Goal: Task Accomplishment & Management: Complete application form

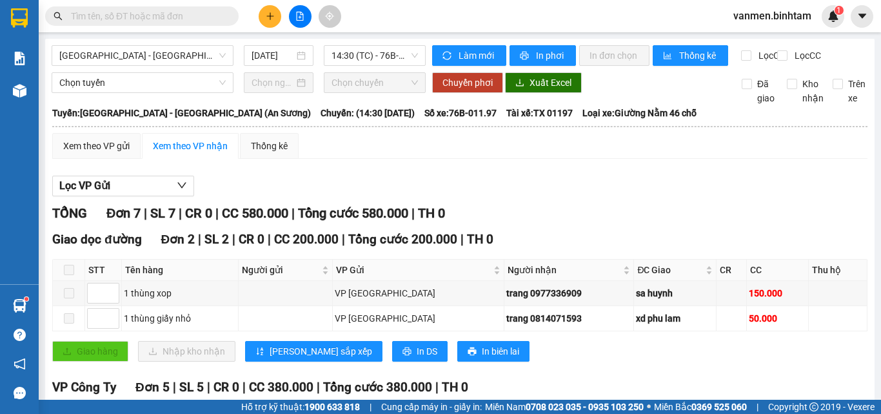
click at [25, 91] on img at bounding box center [20, 91] width 14 height 14
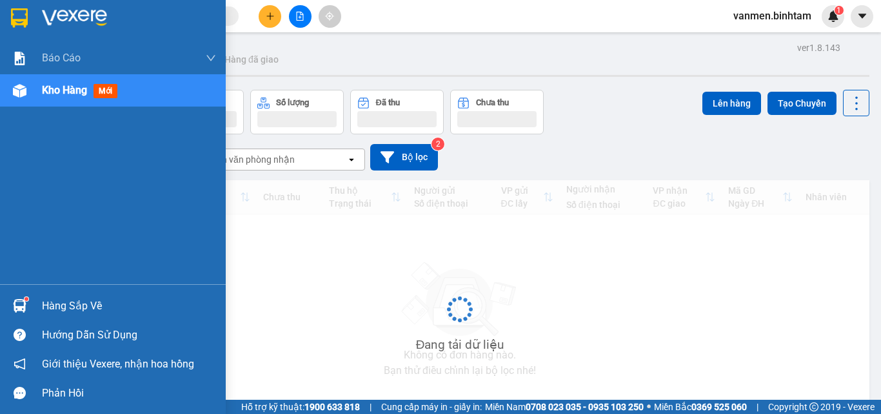
scroll to position [65, 0]
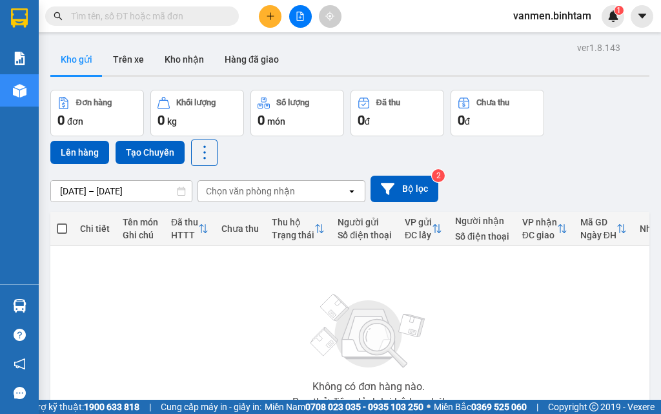
click at [373, 382] on div "Không có đơn hàng nào. Bạn thử điều chỉnh lại bộ lọc nhé!" at bounding box center [369, 347] width 624 height 194
click at [373, 381] on div "Không có đơn hàng nào. Bạn thử điều chỉnh lại bộ lọc nhé!" at bounding box center [369, 347] width 624 height 194
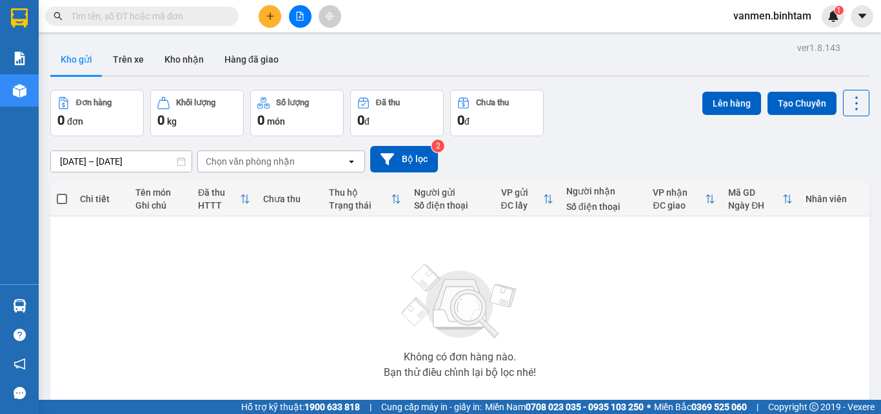
drag, startPoint x: 372, startPoint y: 380, endPoint x: 251, endPoint y: 333, distance: 129.5
click at [251, 333] on div "Không có đơn hàng nào. Bạn thử điều chỉnh lại bộ lọc nhé!" at bounding box center [460, 317] width 806 height 194
click at [263, 11] on button at bounding box center [270, 16] width 23 height 23
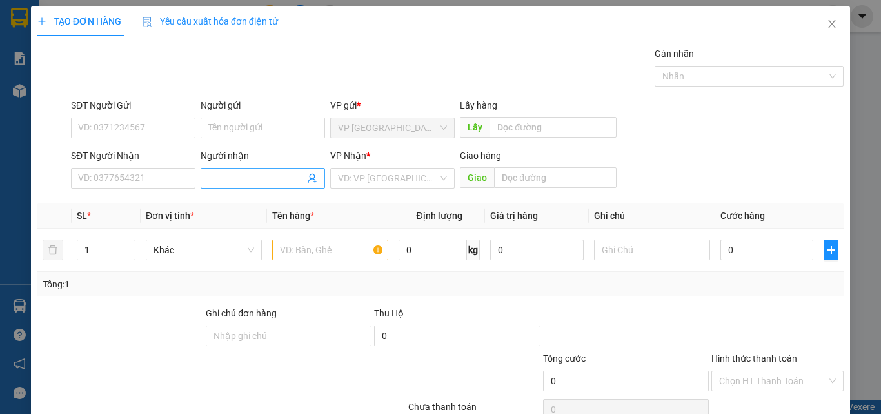
click at [226, 175] on input "Người nhận" at bounding box center [256, 178] width 96 height 14
type input "thoa trongj"
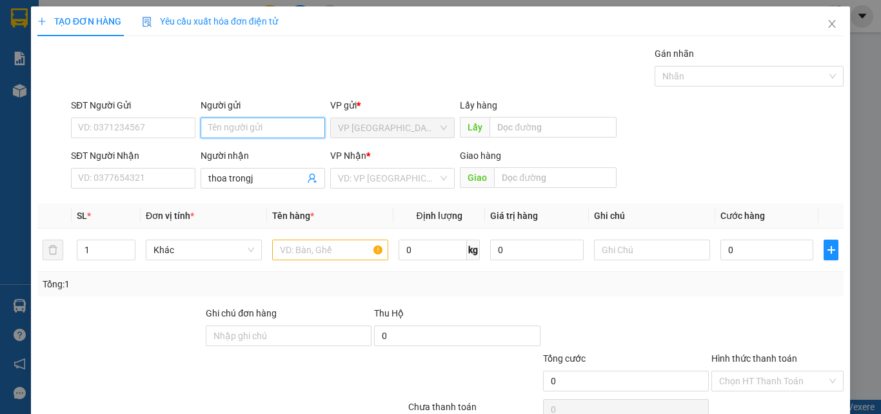
click at [237, 132] on input "Người gửi" at bounding box center [263, 127] width 125 height 21
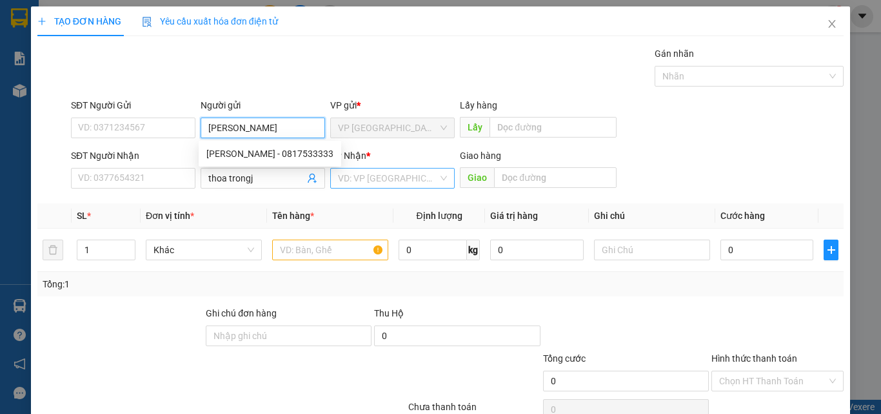
type input "[PERSON_NAME]"
click at [373, 181] on input "search" at bounding box center [388, 177] width 100 height 19
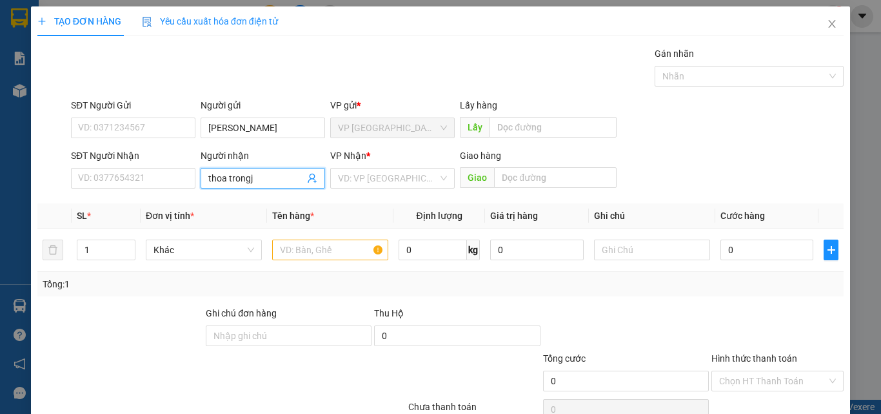
click at [264, 181] on input "thoa trongj" at bounding box center [256, 178] width 96 height 14
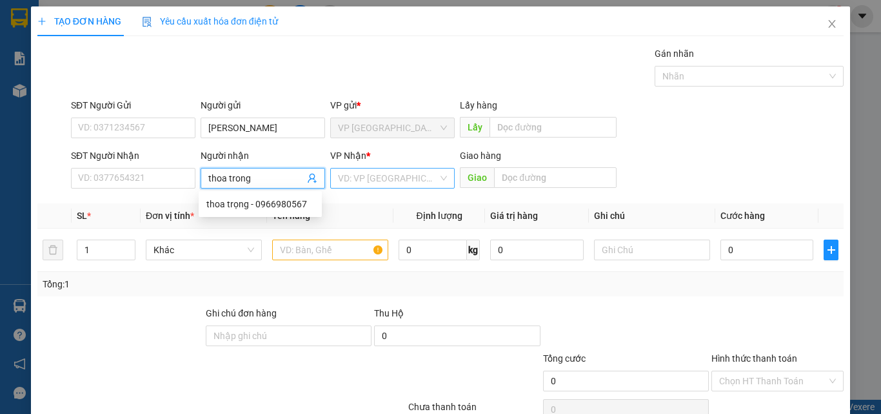
type input "thoa trong"
click at [361, 174] on input "search" at bounding box center [388, 177] width 100 height 19
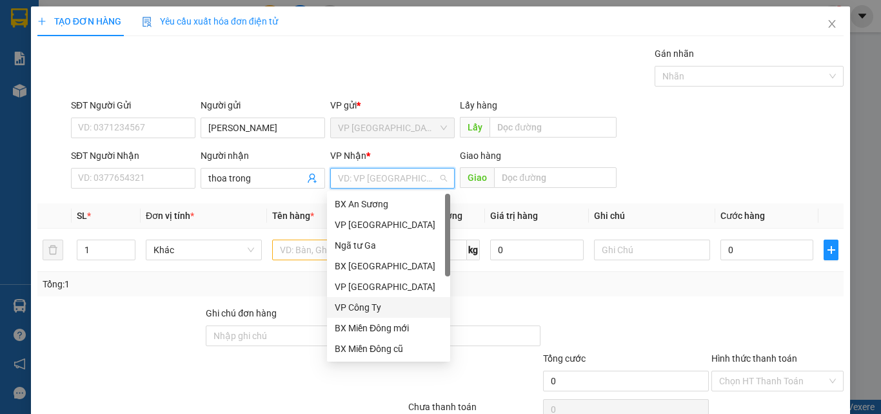
click at [361, 303] on div "VP Công Ty" at bounding box center [389, 307] width 108 height 14
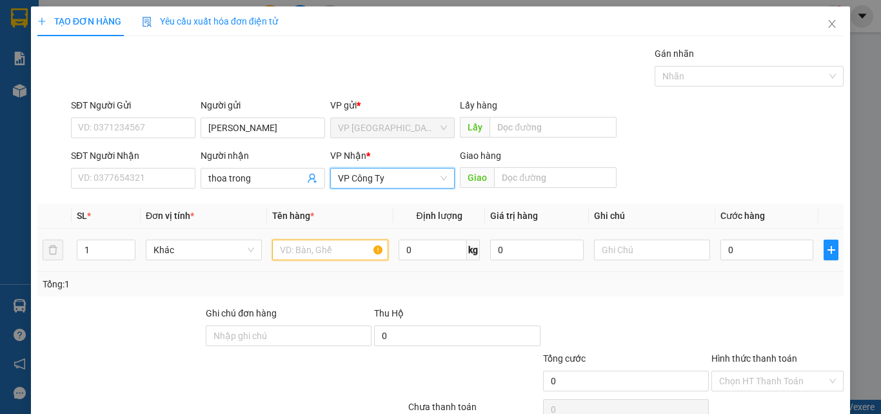
click at [300, 249] on input "text" at bounding box center [330, 249] width 116 height 21
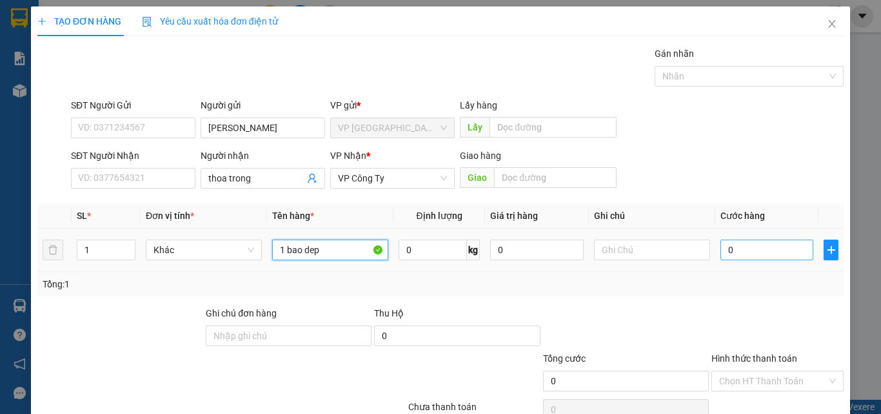
type input "1 bao dep"
click at [743, 257] on input "0" at bounding box center [767, 249] width 93 height 21
type input "1"
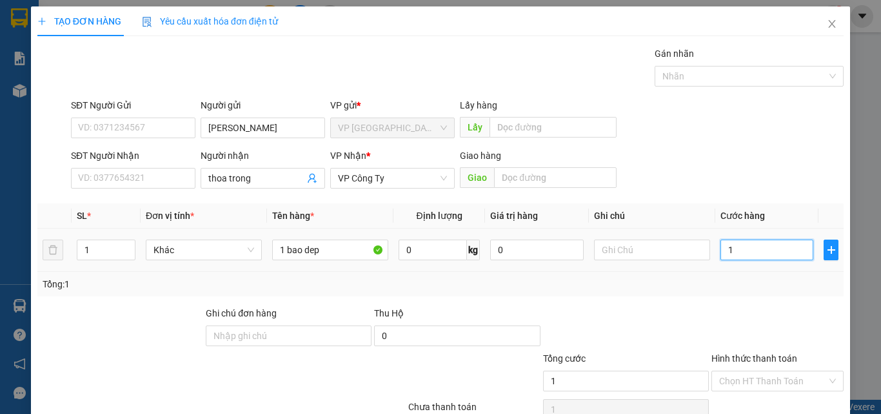
type input "12"
type input "120"
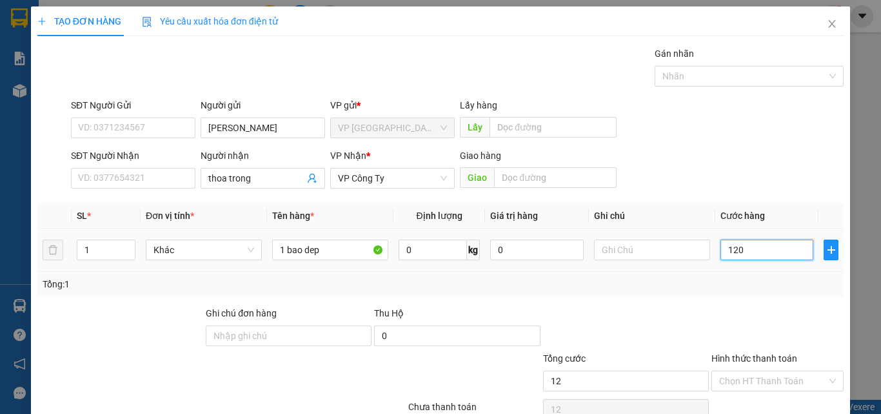
type input "120"
type input "1.200"
type input "12.000"
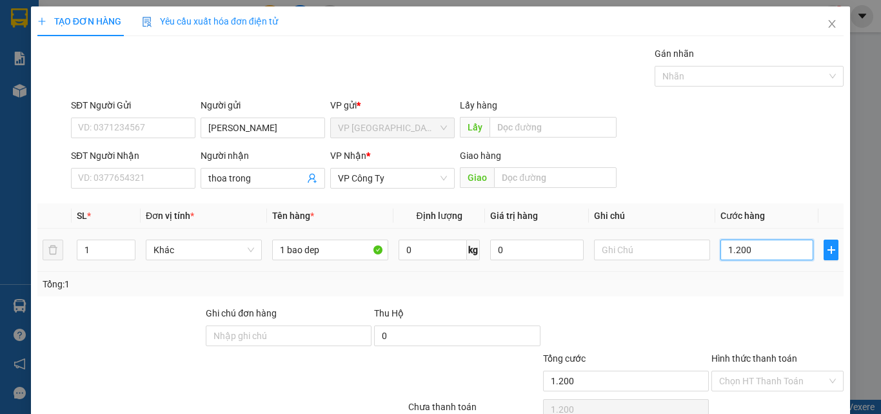
type input "12.000"
type input "120.000"
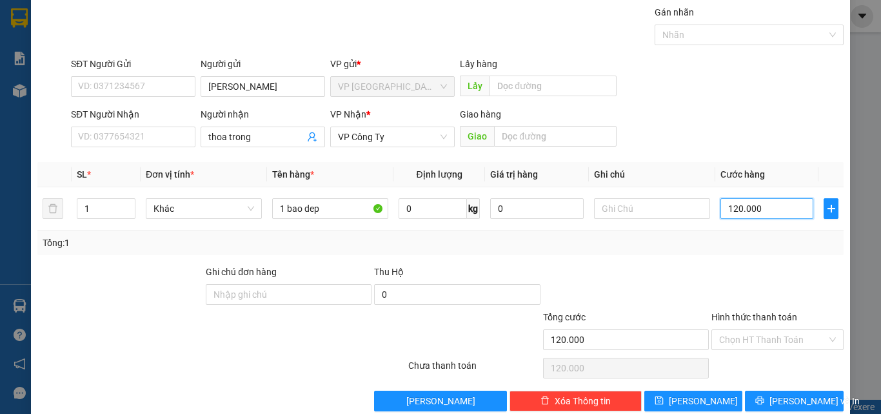
scroll to position [64, 0]
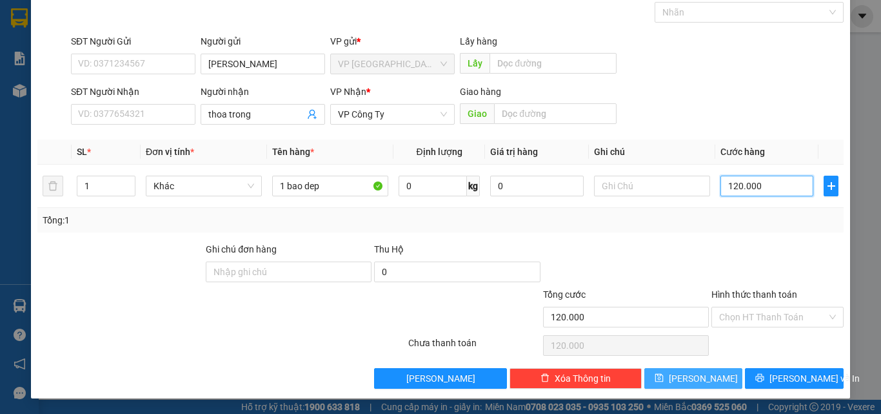
type input "120.000"
click at [670, 375] on button "[PERSON_NAME]" at bounding box center [693, 378] width 99 height 21
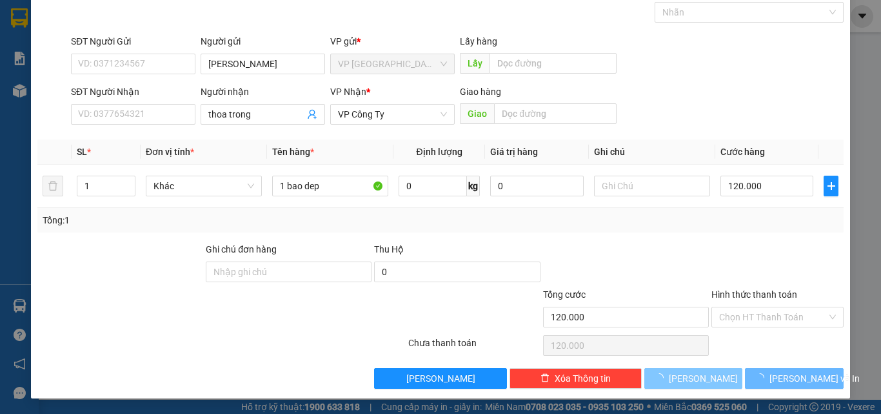
type input "0"
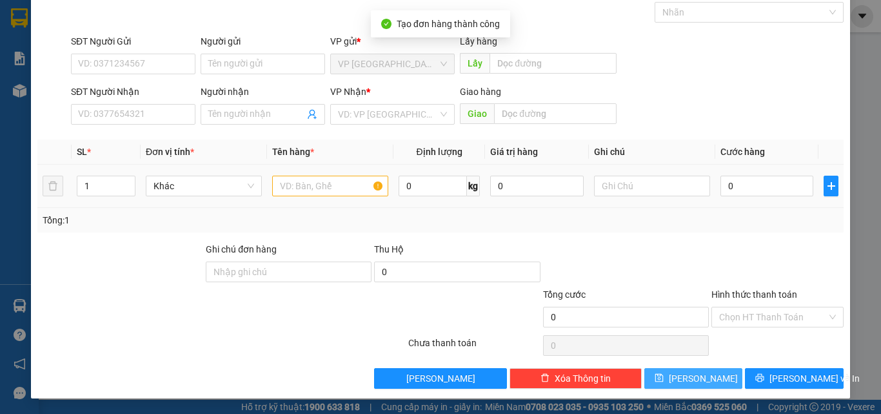
scroll to position [0, 0]
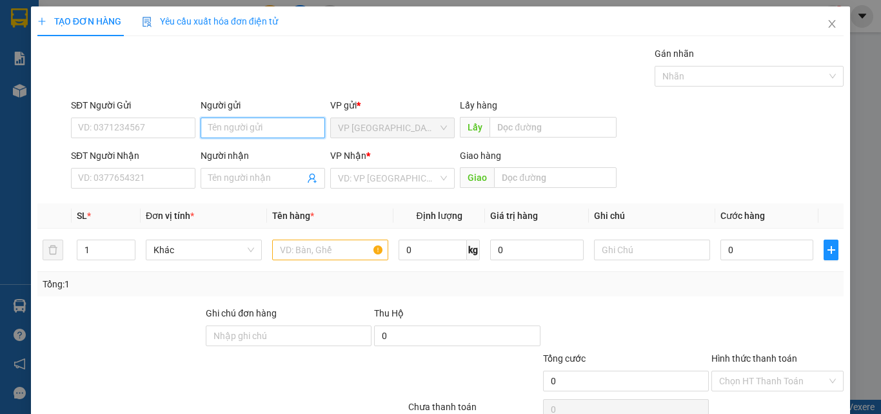
click at [252, 128] on input "Người gửi" at bounding box center [263, 127] width 125 height 21
type input "thanh binh"
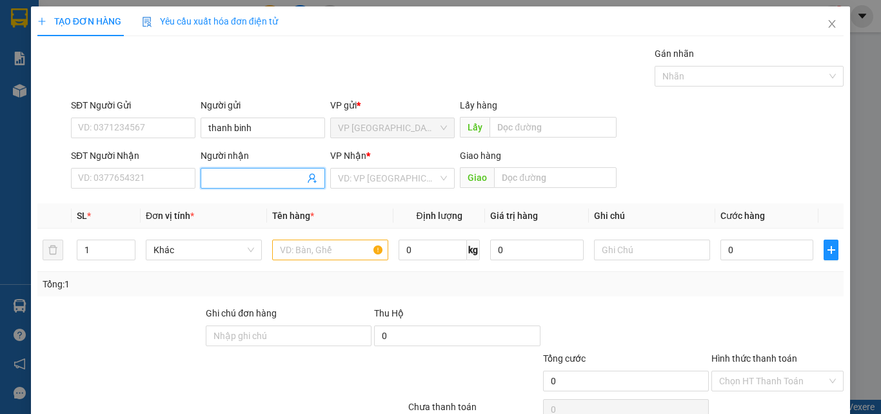
click at [233, 179] on input "Người nhận" at bounding box center [256, 178] width 96 height 14
type input "co duyen"
click at [343, 186] on input "search" at bounding box center [388, 177] width 100 height 19
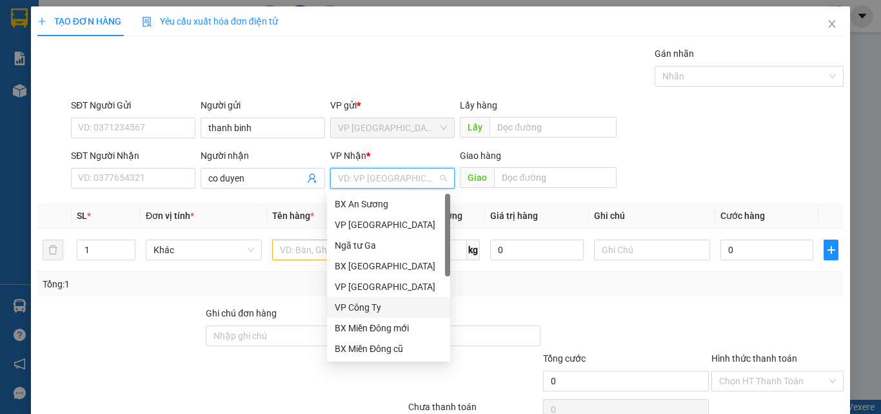
click at [337, 304] on div "VP Công Ty" at bounding box center [389, 307] width 108 height 14
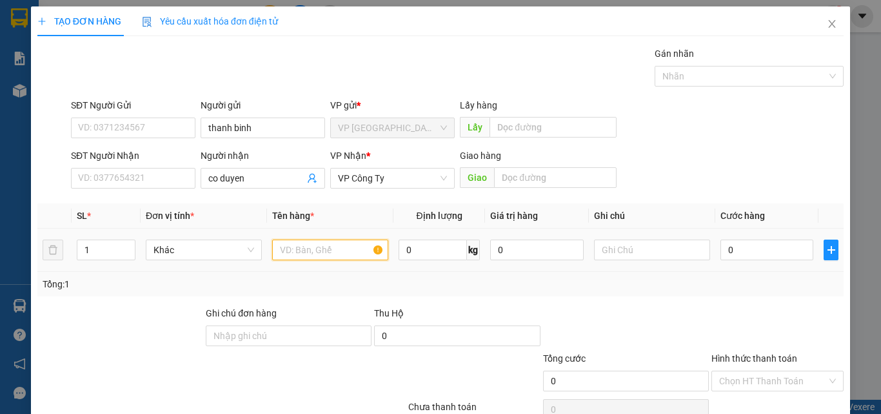
click at [296, 256] on input "text" at bounding box center [330, 249] width 116 height 21
type input "1 bao dep"
click at [772, 255] on input "0" at bounding box center [767, 249] width 93 height 21
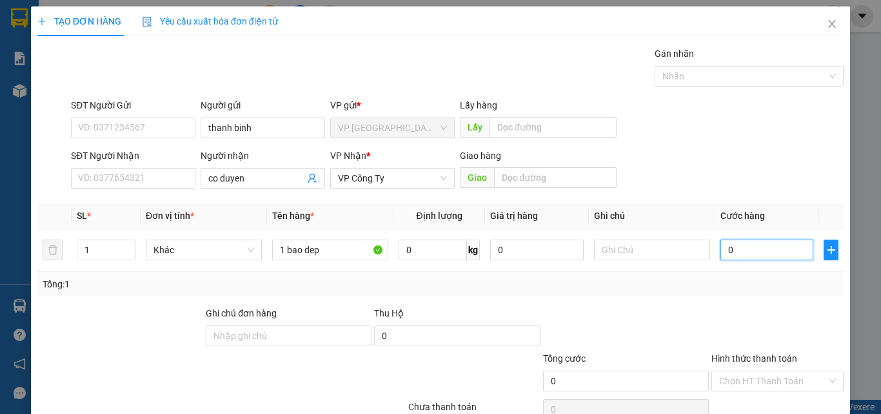
type input "1"
type input "10"
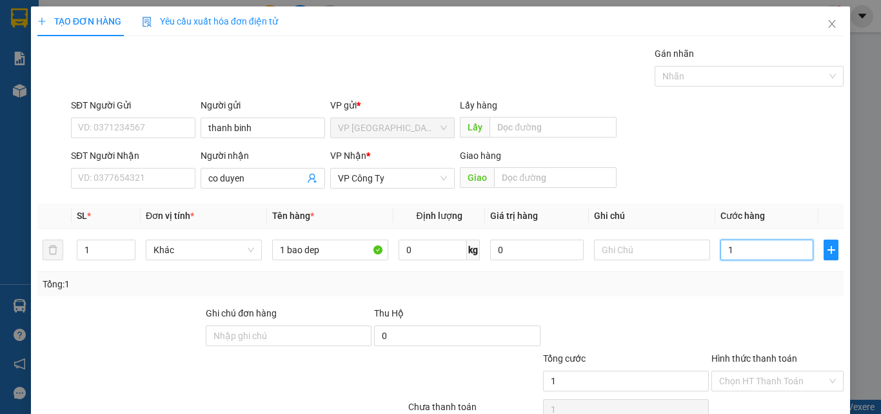
type input "10"
type input "100"
type input "1.000"
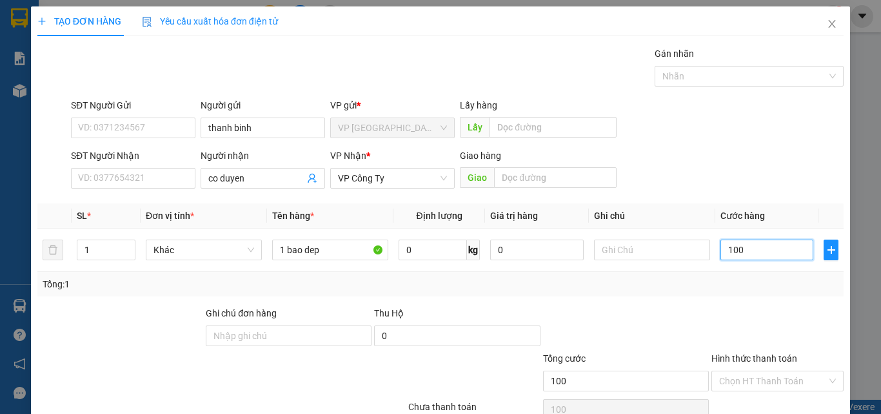
type input "1.000"
type input "10.000"
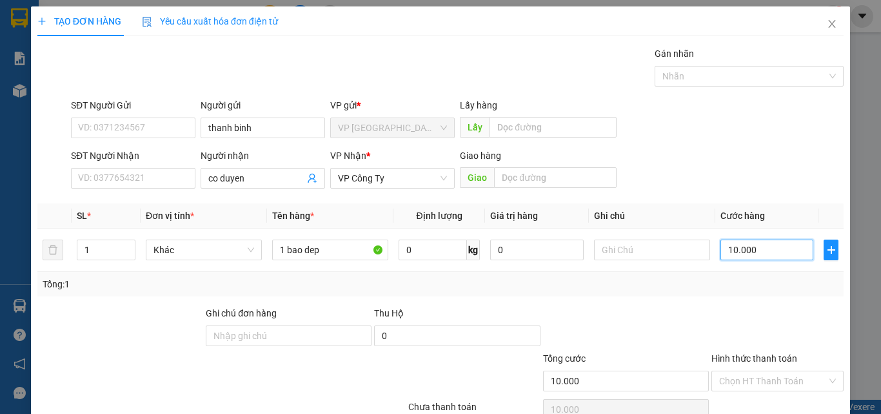
type input "100.000"
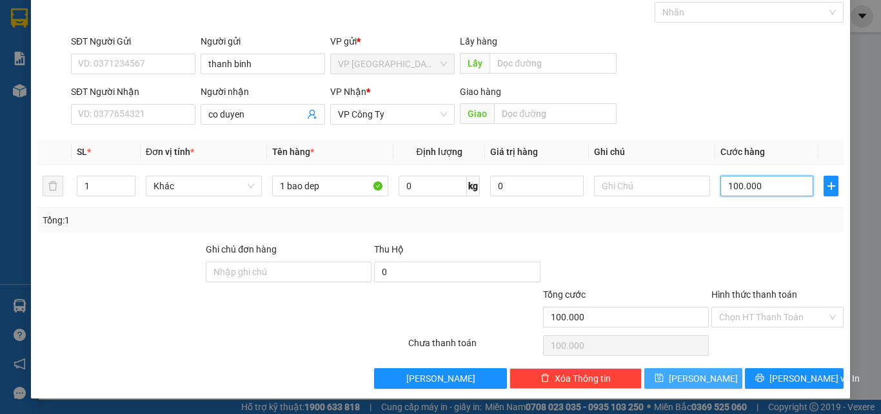
type input "100.000"
click at [688, 375] on span "[PERSON_NAME]" at bounding box center [703, 378] width 69 height 14
type input "0"
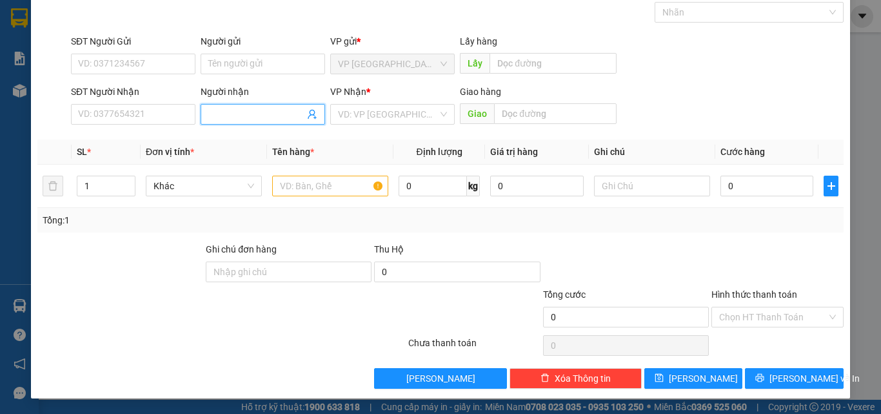
click at [237, 111] on input "Người nhận" at bounding box center [256, 114] width 96 height 14
type input "thinh phat"
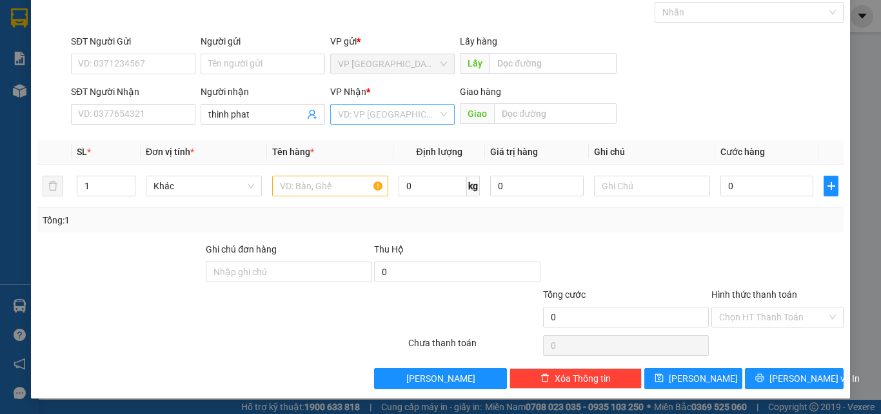
click at [352, 115] on input "search" at bounding box center [388, 114] width 100 height 19
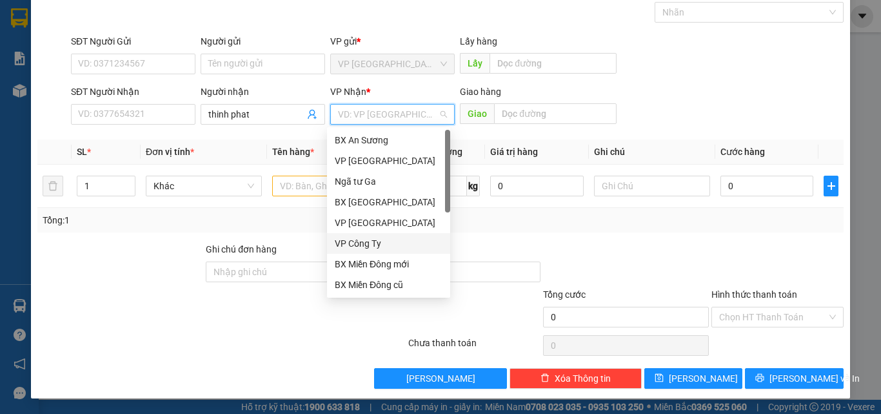
click at [371, 243] on div "VP Công Ty" at bounding box center [389, 243] width 108 height 14
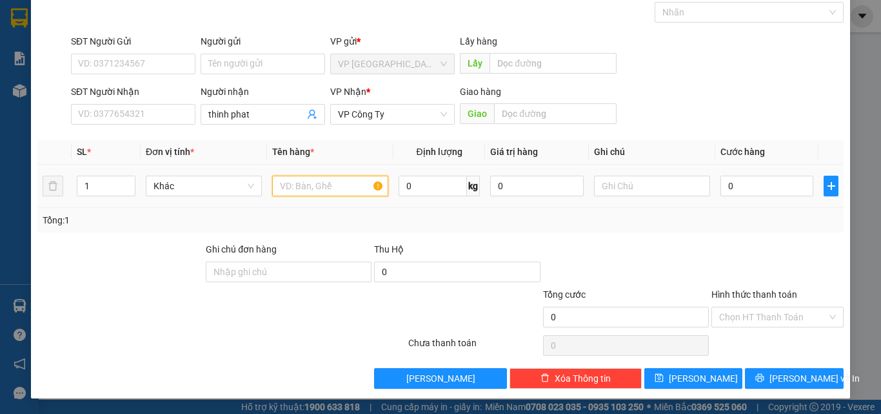
click at [298, 188] on input "text" at bounding box center [330, 185] width 116 height 21
type input "5 thung giay"
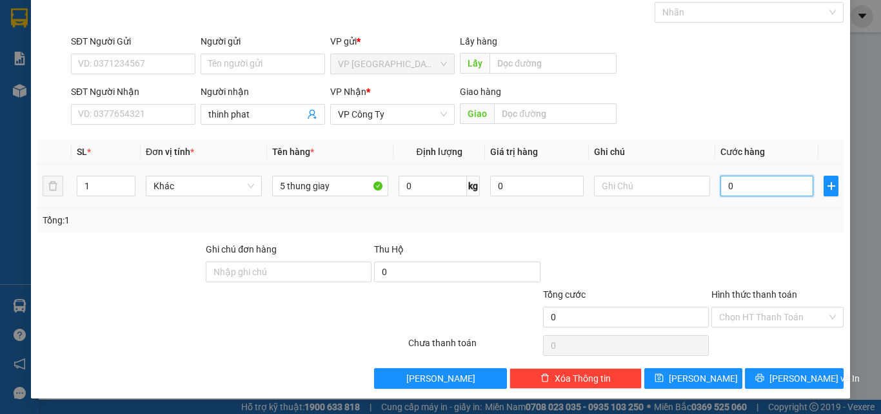
click at [765, 190] on input "0" at bounding box center [767, 185] width 93 height 21
type input "2"
type input "25"
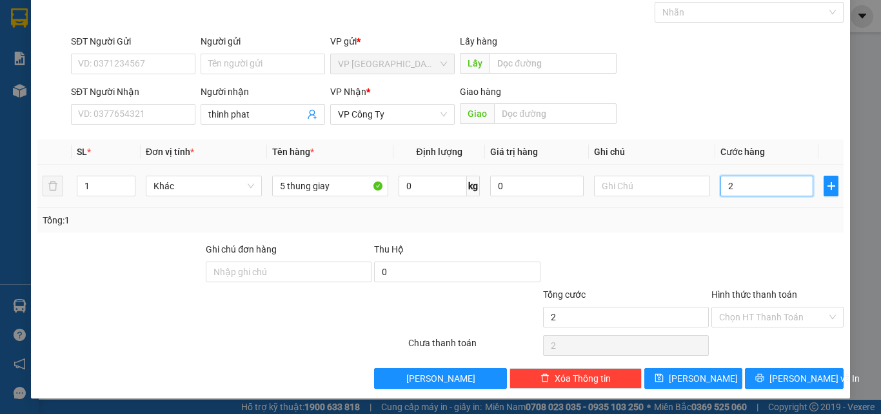
type input "25"
type input "250"
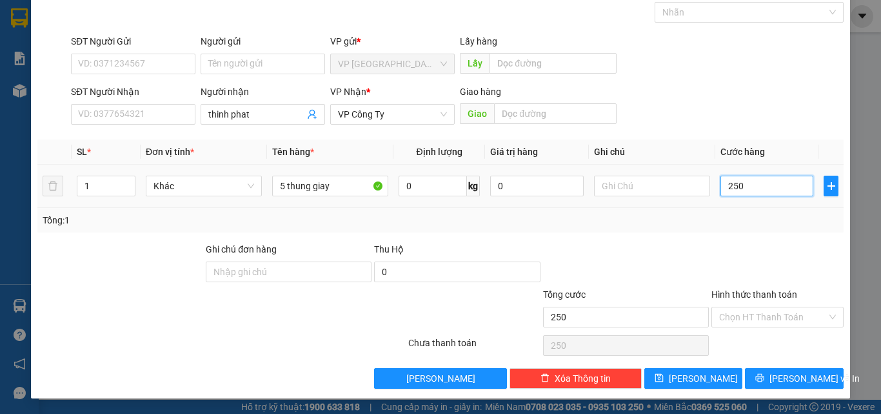
type input "2.500"
type input "25.000"
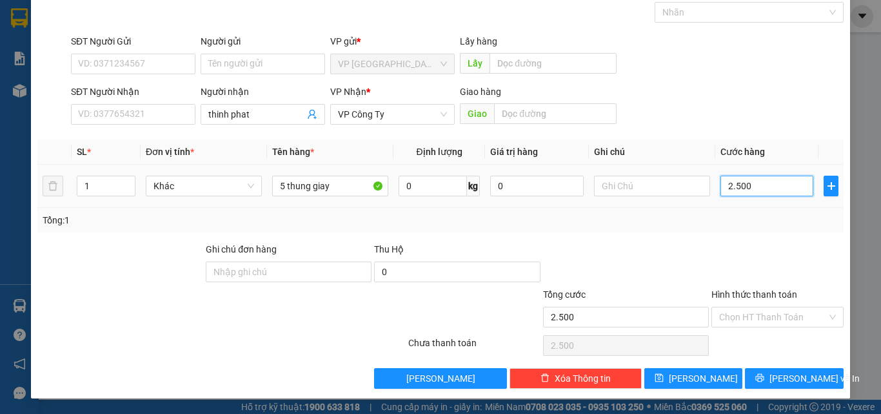
type input "25.000"
type input "250.000"
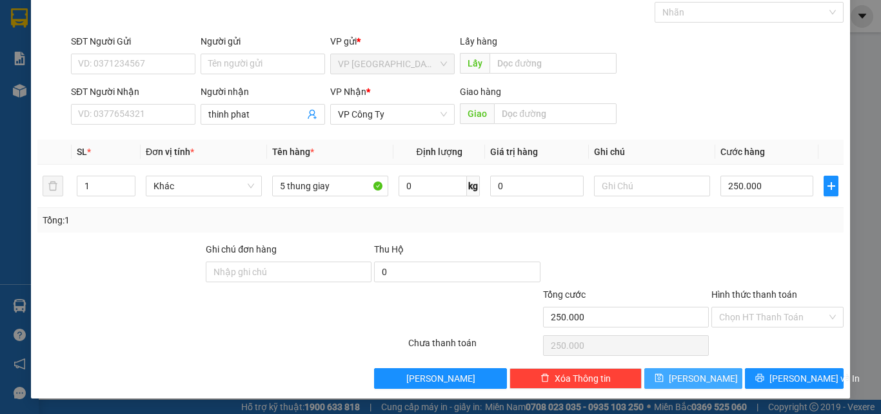
click at [692, 382] on span "[PERSON_NAME]" at bounding box center [703, 378] width 69 height 14
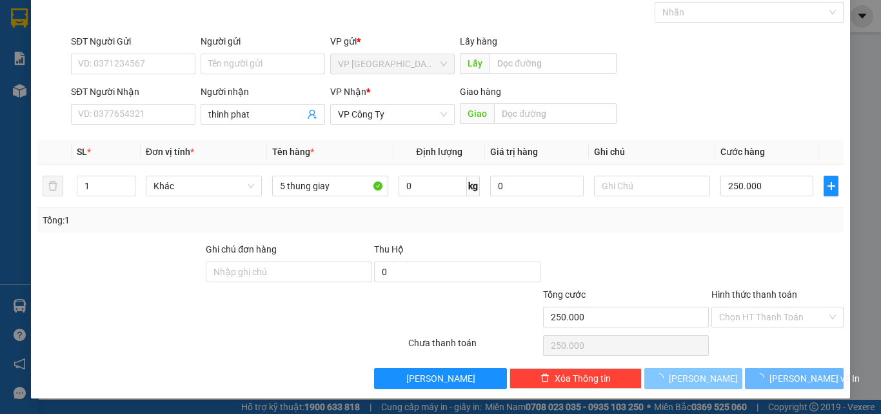
type input "0"
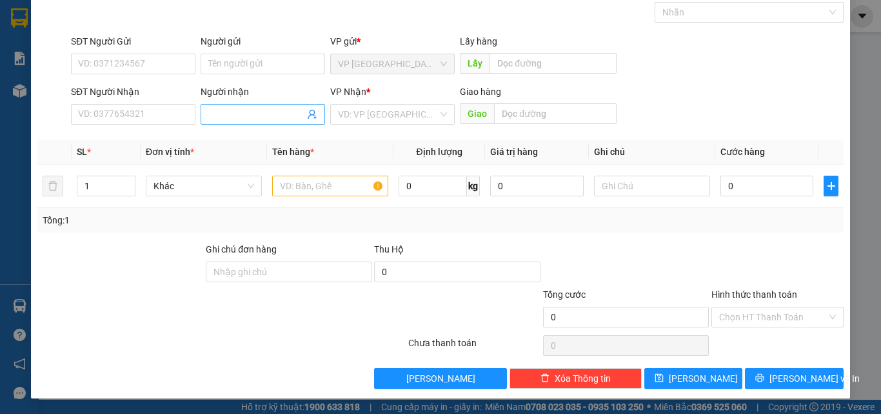
click at [223, 112] on input "Người nhận" at bounding box center [256, 114] width 96 height 14
type input "62 [PERSON_NAME]"
click at [378, 114] on input "search" at bounding box center [388, 114] width 100 height 19
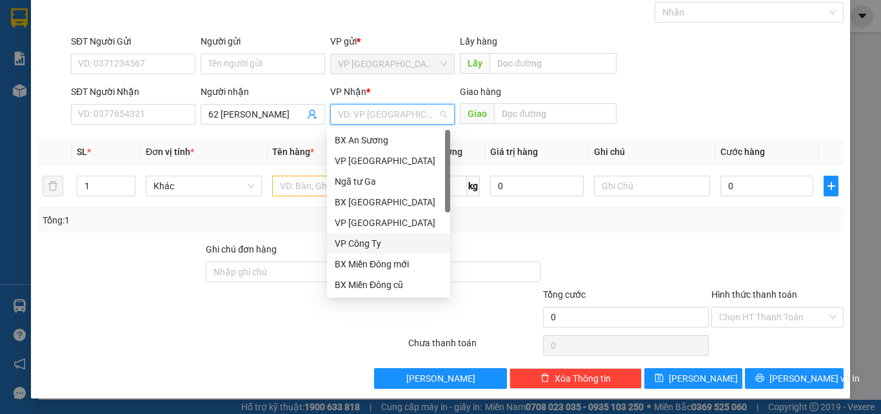
click at [359, 239] on div "VP Công Ty" at bounding box center [389, 243] width 108 height 14
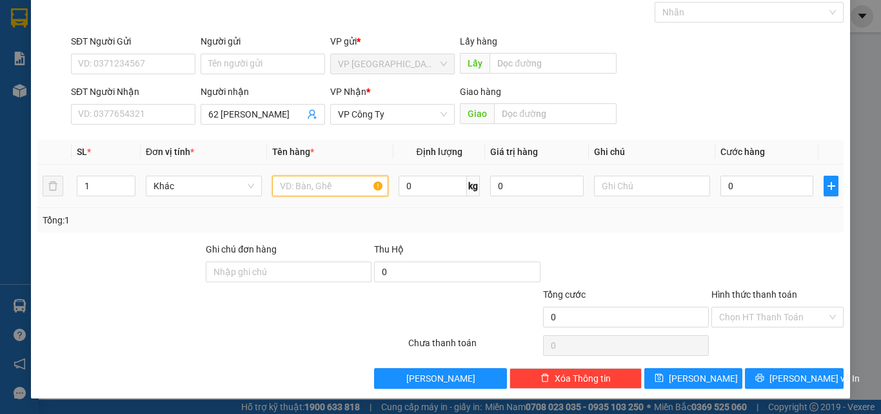
click at [295, 185] on input "text" at bounding box center [330, 185] width 116 height 21
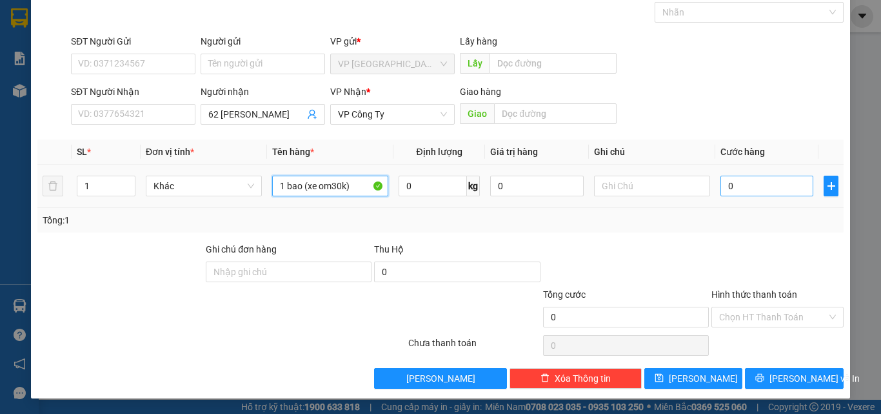
type input "1 bao (xe om30k)"
click at [778, 184] on input "0" at bounding box center [767, 185] width 93 height 21
type input "1"
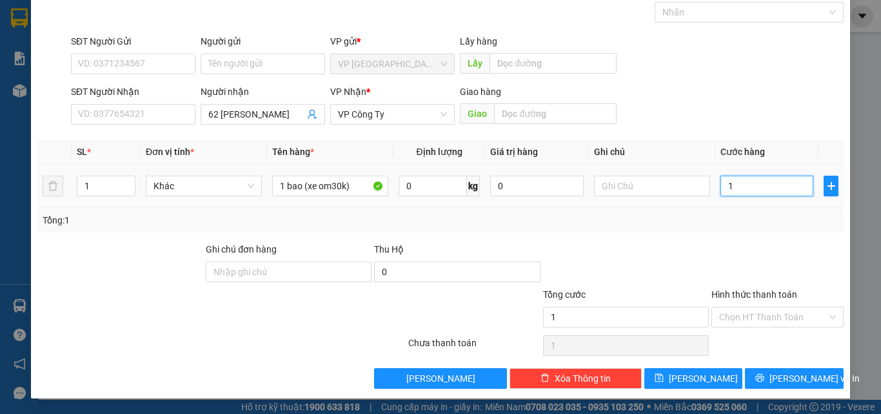
type input "10"
type input "100"
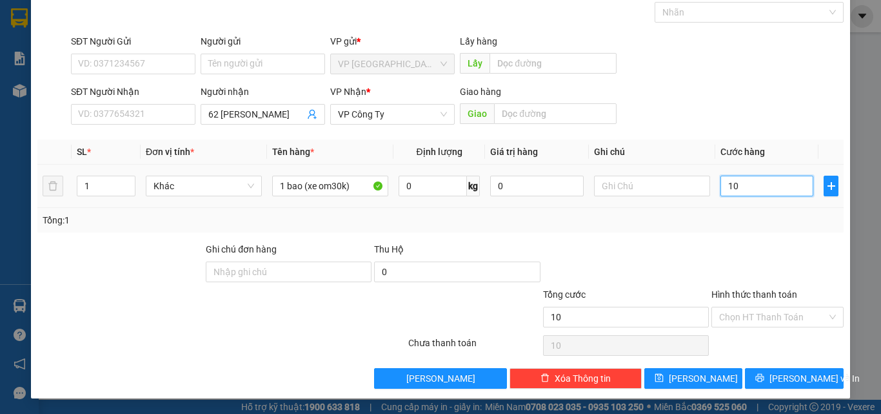
type input "100"
type input "1.000"
type input "10.000"
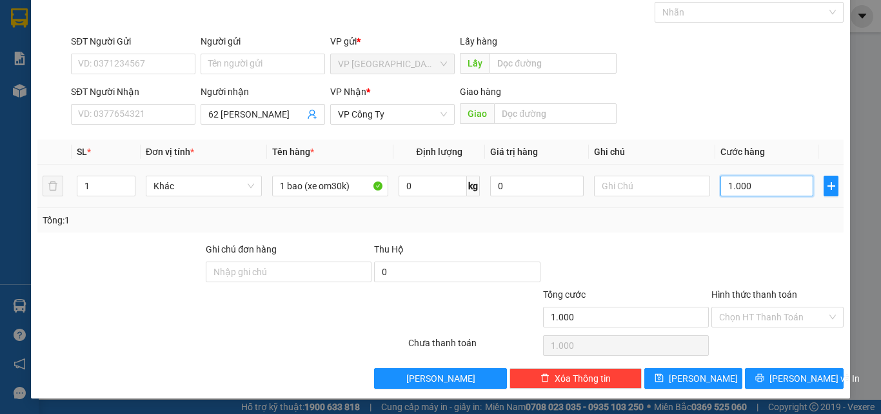
type input "10.000"
type input "100.000"
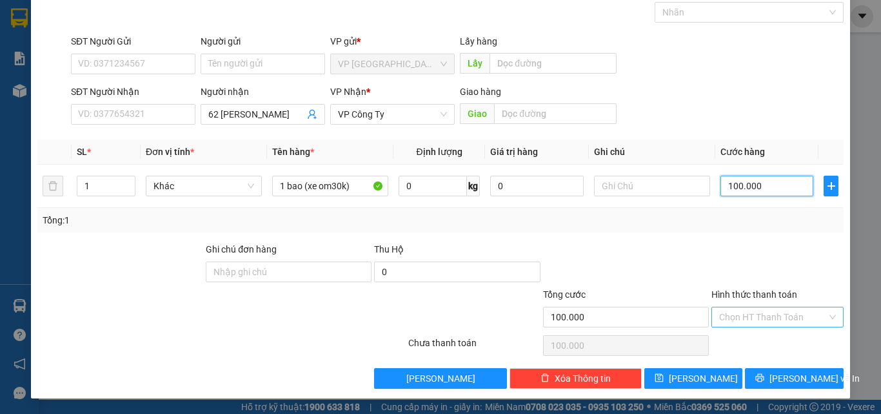
type input "100.000"
click at [788, 317] on input "Hình thức thanh toán" at bounding box center [773, 316] width 108 height 19
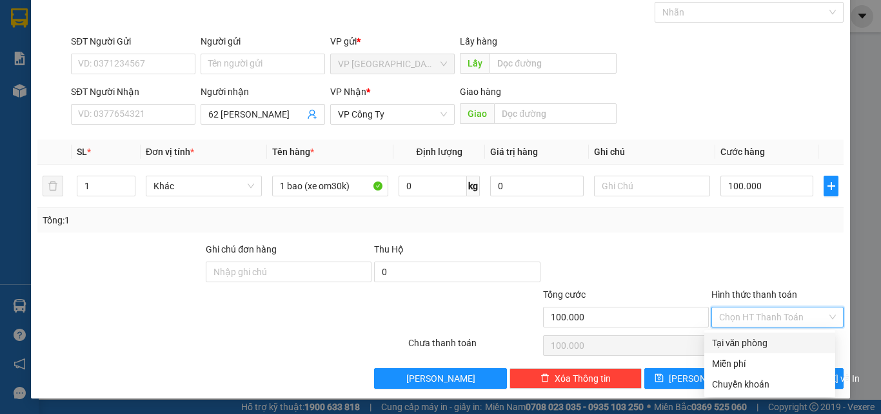
click at [766, 346] on div "Tại văn phòng" at bounding box center [769, 342] width 115 height 14
type input "0"
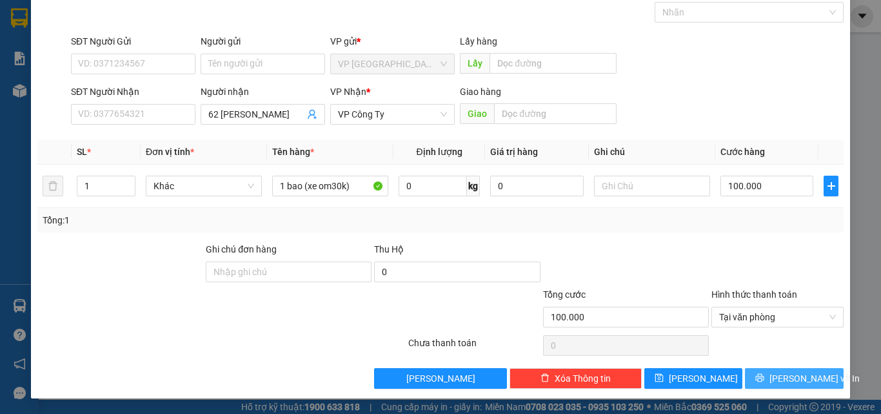
click at [786, 386] on button "[PERSON_NAME] và In" at bounding box center [794, 378] width 99 height 21
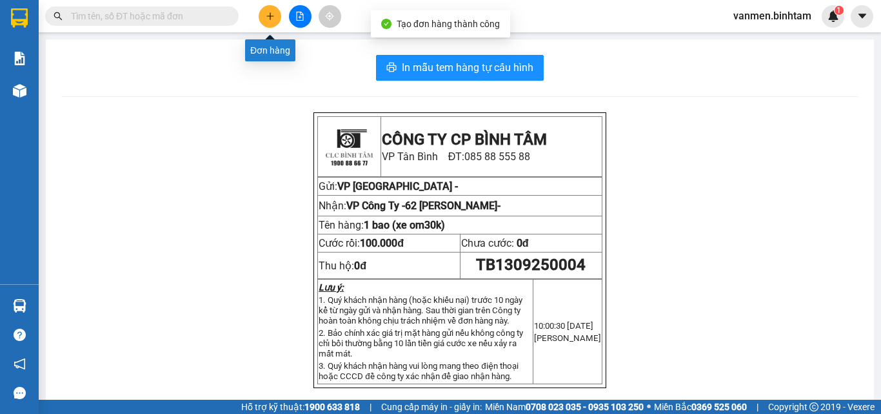
click at [266, 13] on icon "plus" at bounding box center [270, 16] width 9 height 9
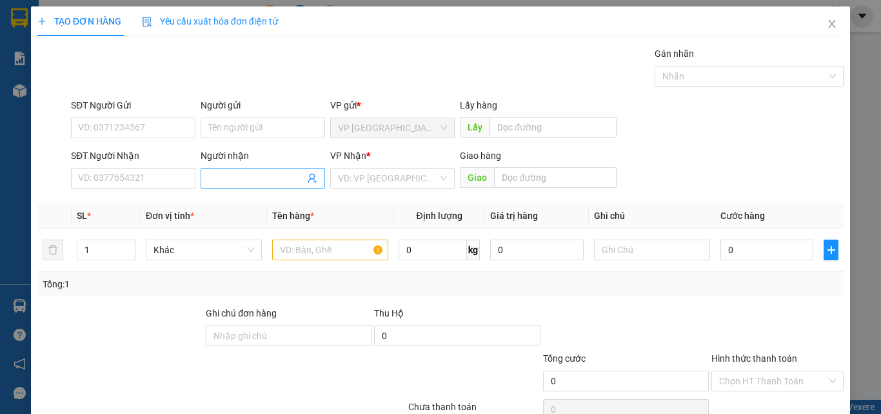
click at [210, 174] on input "Người nhận" at bounding box center [256, 178] width 96 height 14
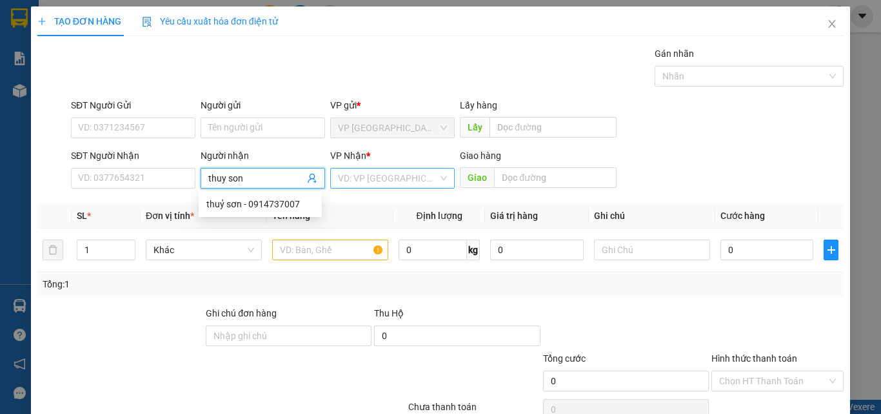
type input "thuy son"
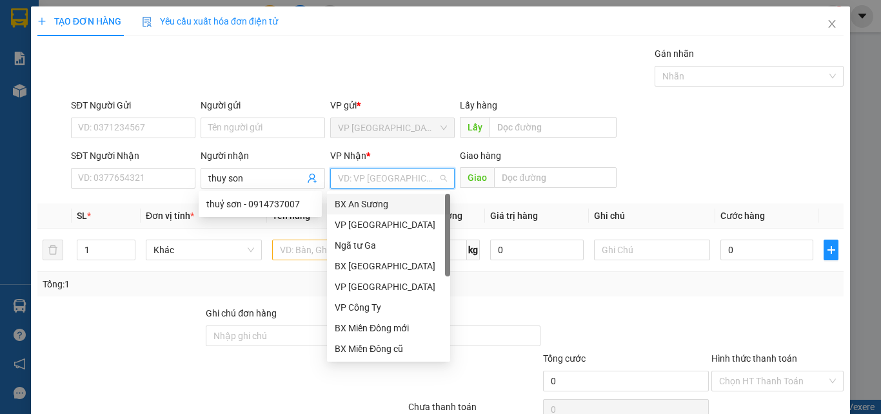
click at [378, 180] on input "search" at bounding box center [388, 177] width 100 height 19
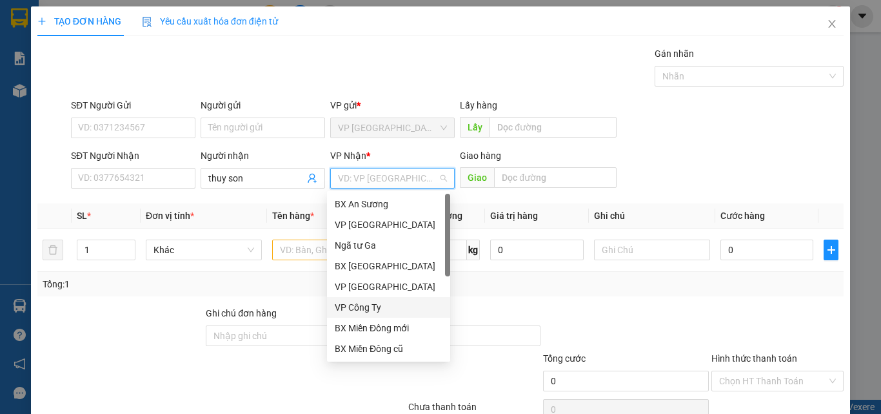
click at [345, 307] on div "VP Công Ty" at bounding box center [389, 307] width 108 height 14
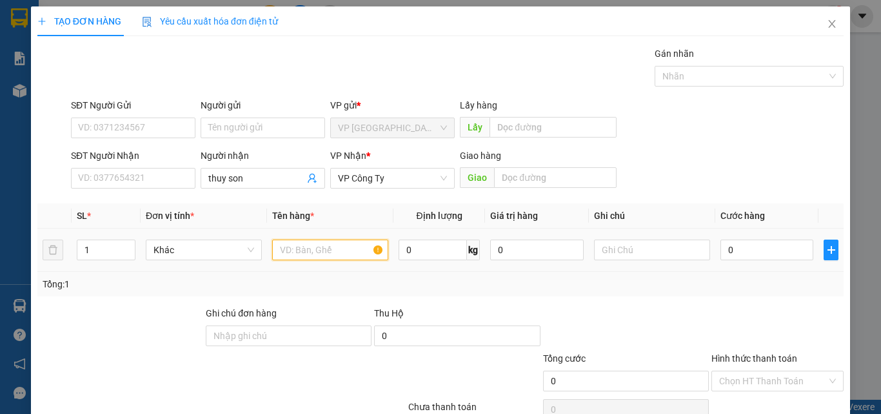
click at [275, 242] on input "text" at bounding box center [330, 249] width 116 height 21
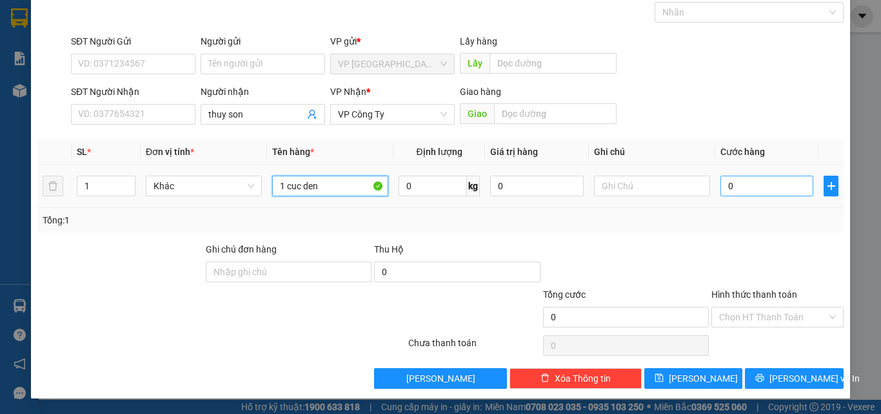
type input "1 cuc den"
click at [748, 189] on input "0" at bounding box center [767, 185] width 93 height 21
type input "1"
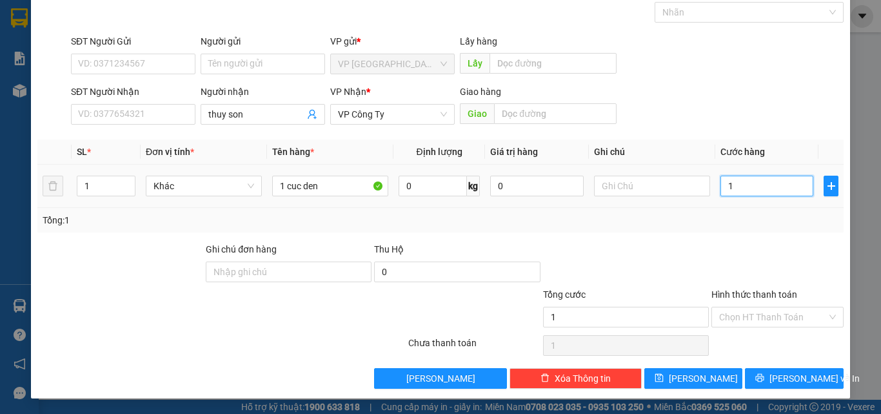
type input "10"
type input "100"
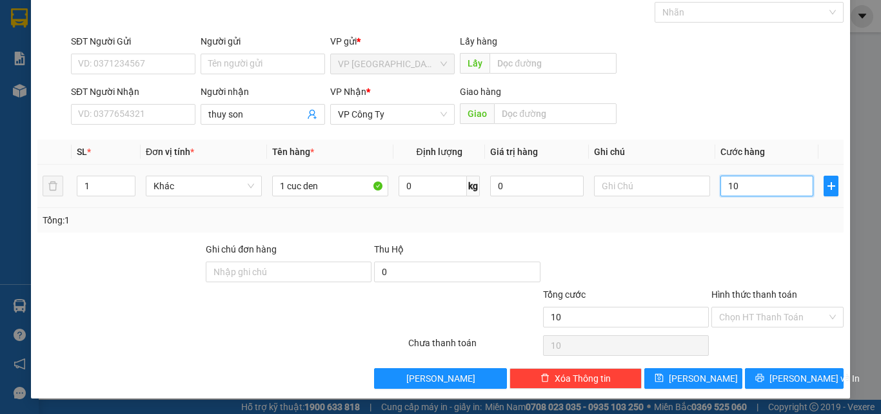
type input "100"
type input "1.000"
type input "10.000"
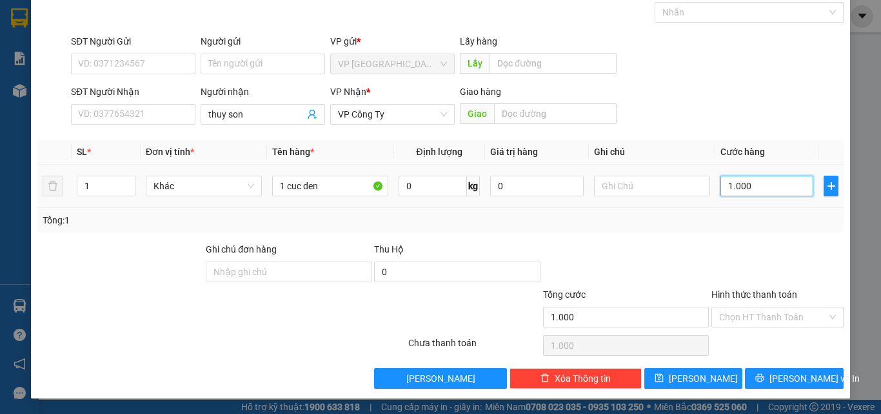
type input "10.000"
type input "100.000"
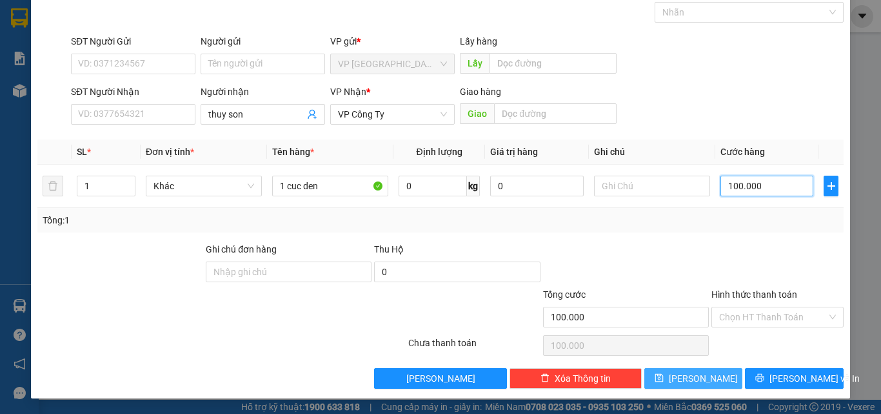
type input "100.000"
click at [646, 379] on button "[PERSON_NAME]" at bounding box center [693, 378] width 99 height 21
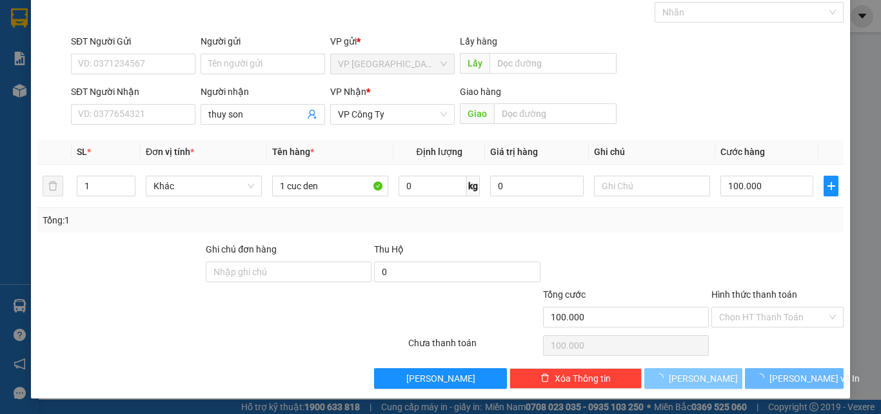
type input "0"
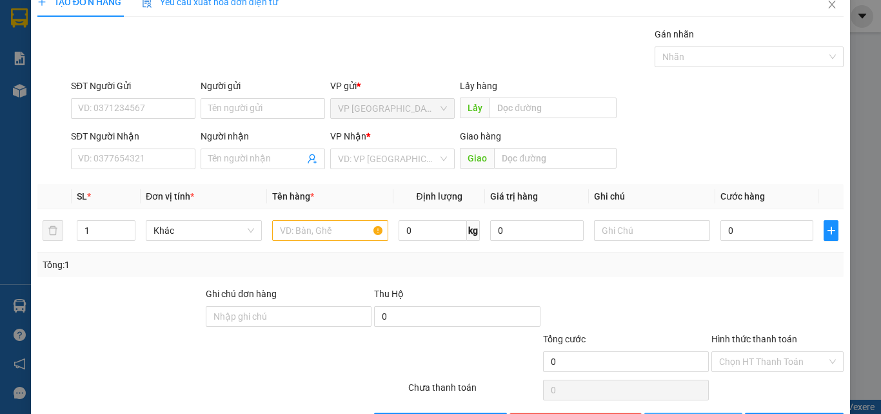
scroll to position [0, 0]
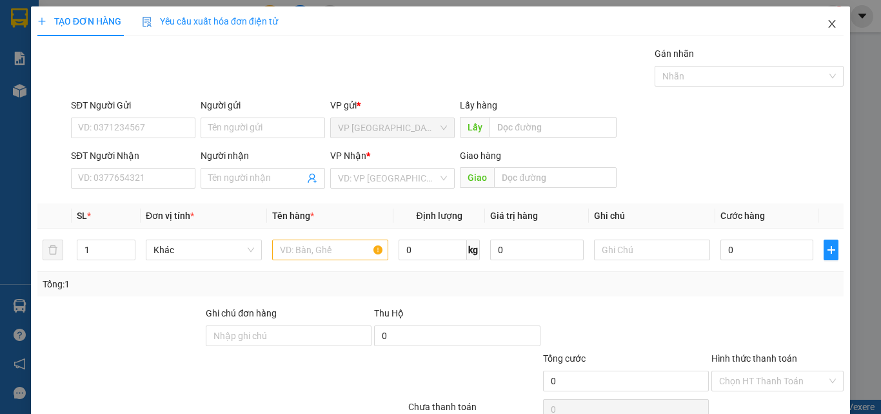
click at [827, 21] on icon "close" at bounding box center [832, 24] width 10 height 10
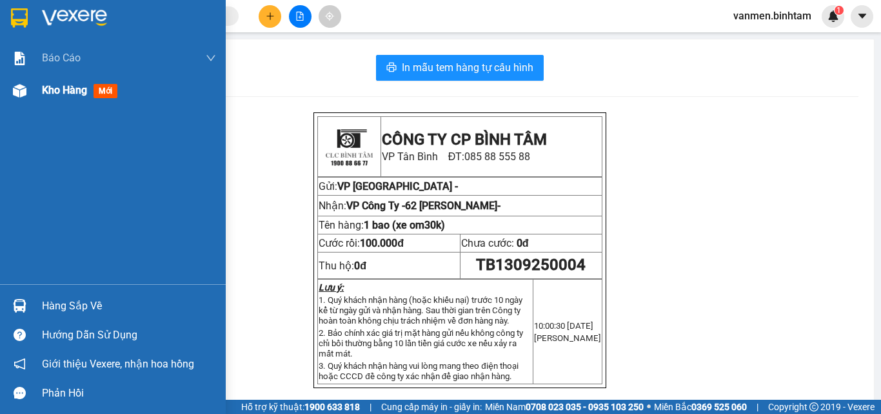
click at [25, 92] on img at bounding box center [20, 91] width 14 height 14
